Goal: Task Accomplishment & Management: Manage account settings

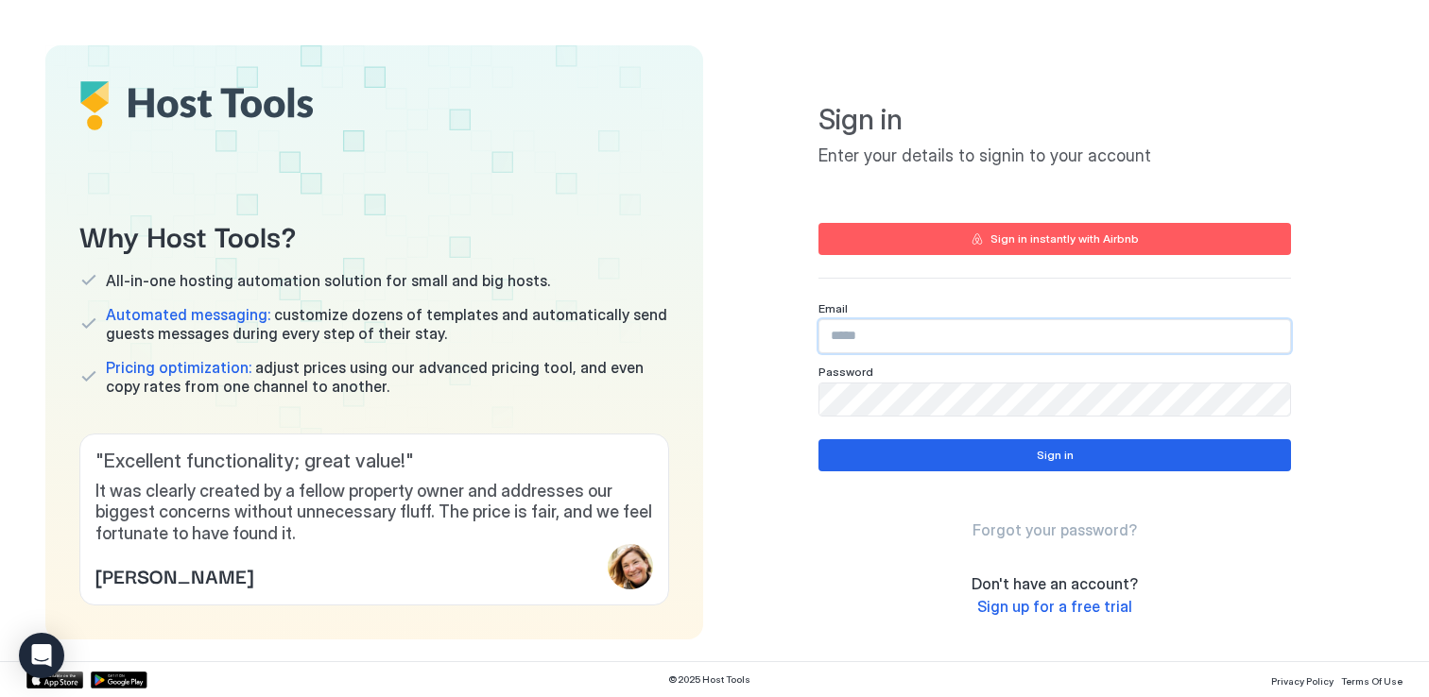
click at [927, 338] on input "Input Field" at bounding box center [1054, 336] width 471 height 32
type input "**********"
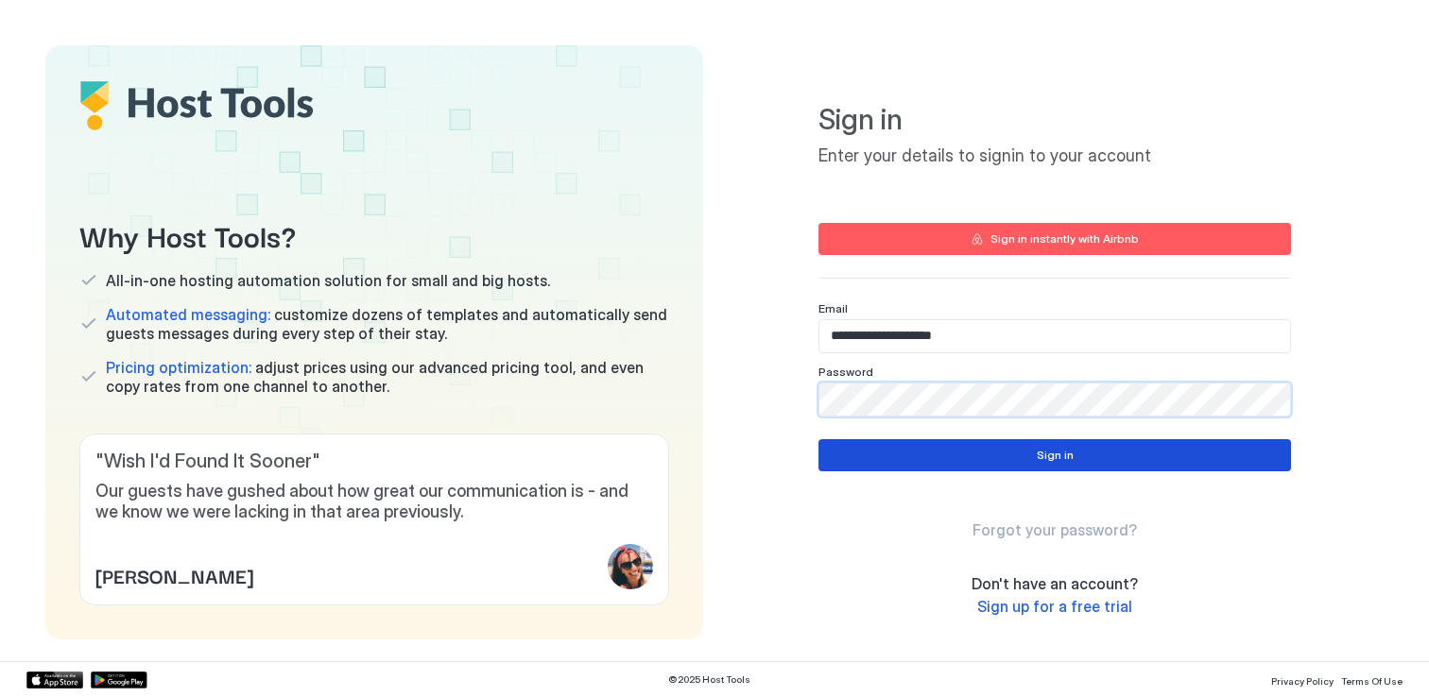
click at [1029, 452] on button "Sign in" at bounding box center [1054, 455] width 472 height 32
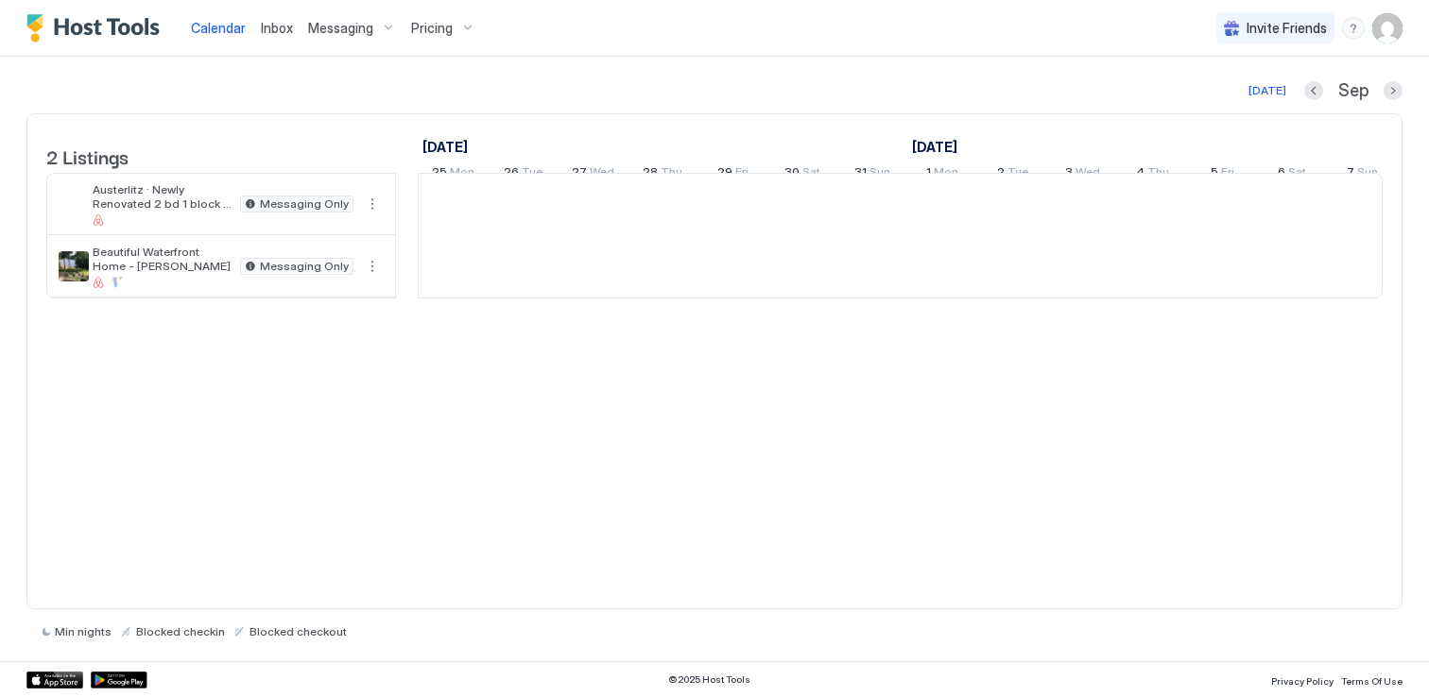
scroll to position [0, 1050]
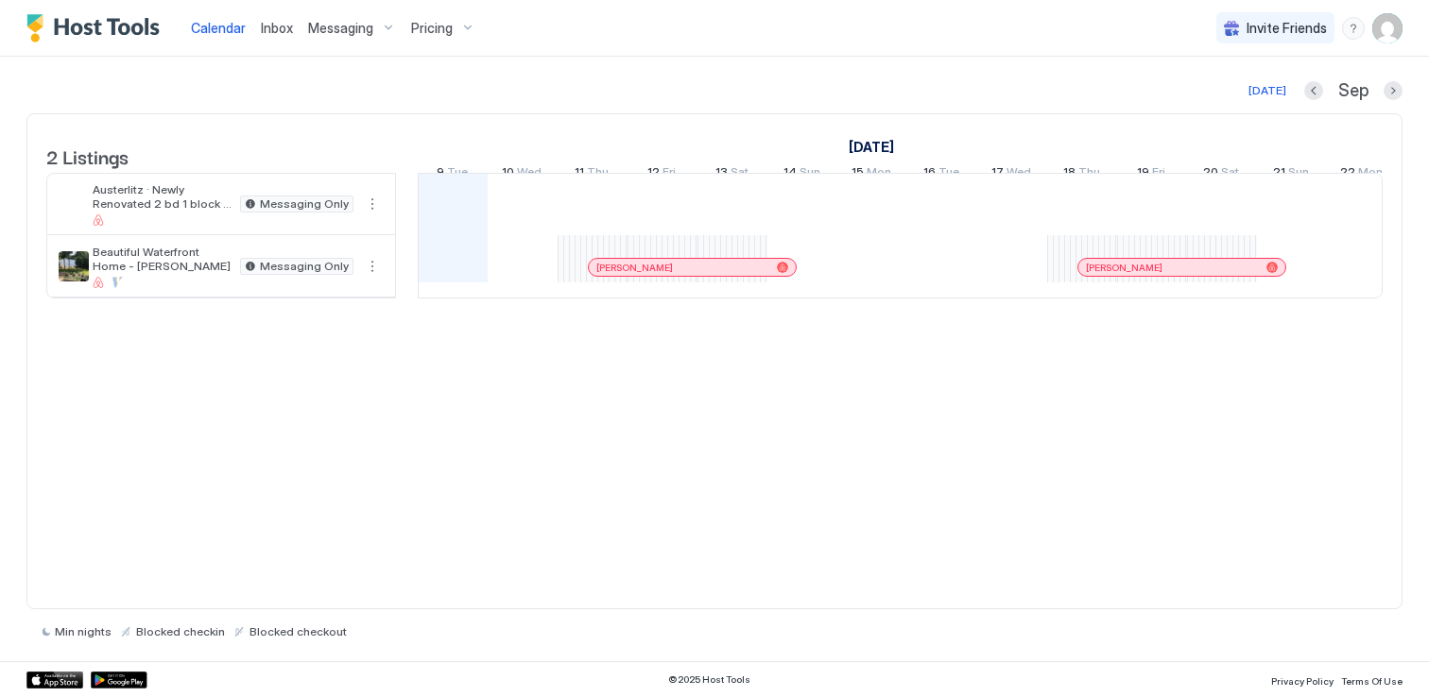
click at [1390, 35] on img "User profile" at bounding box center [1387, 28] width 30 height 30
click at [1272, 100] on div "Settings" at bounding box center [1281, 106] width 240 height 33
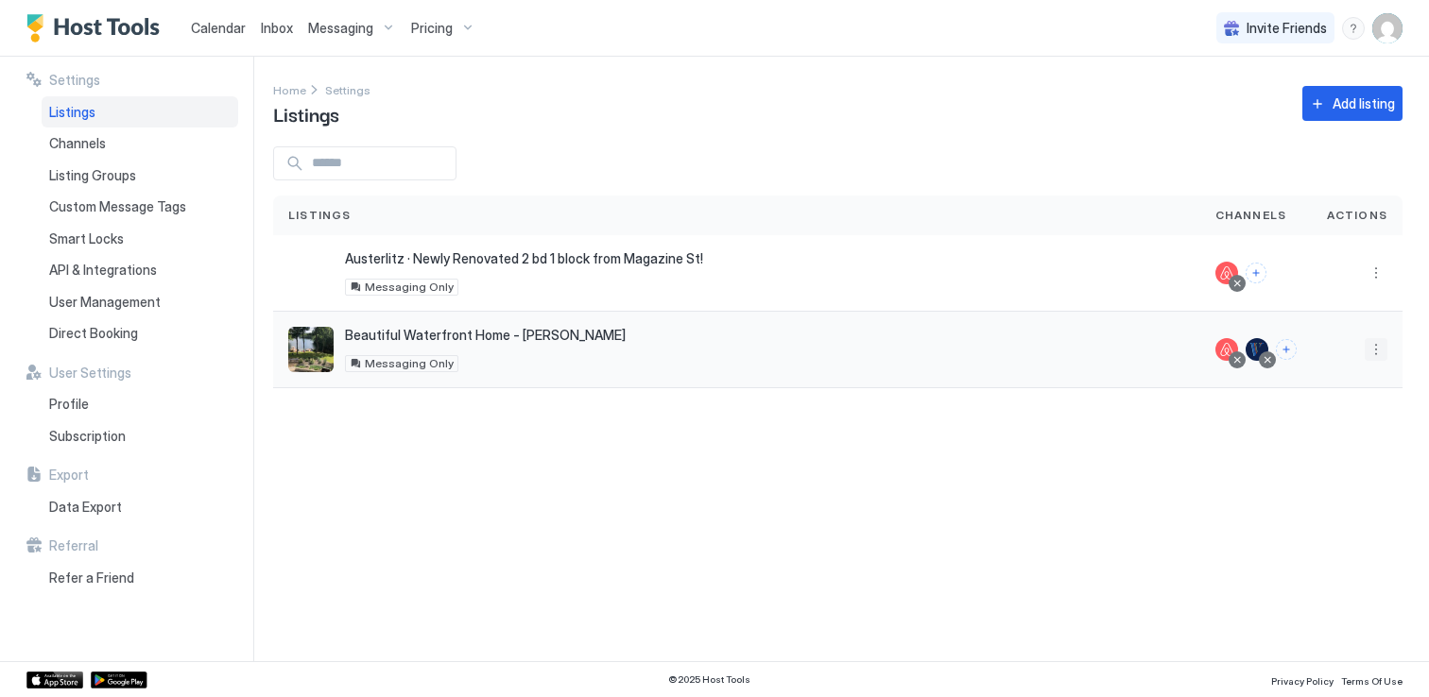
click at [1376, 344] on button "More options" at bounding box center [1376, 349] width 23 height 23
click at [1325, 437] on span "Listing Settings" at bounding box center [1333, 437] width 84 height 14
